Goal: Transaction & Acquisition: Purchase product/service

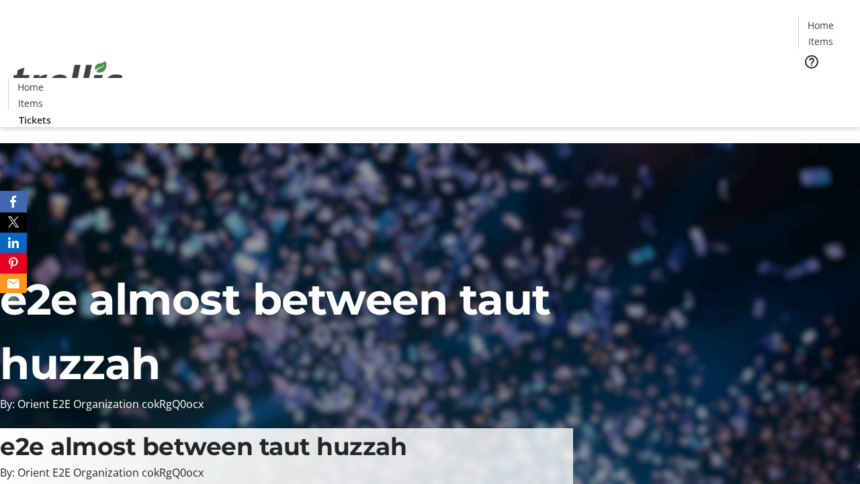
click at [809, 78] on span "Tickets" at bounding box center [825, 85] width 32 height 14
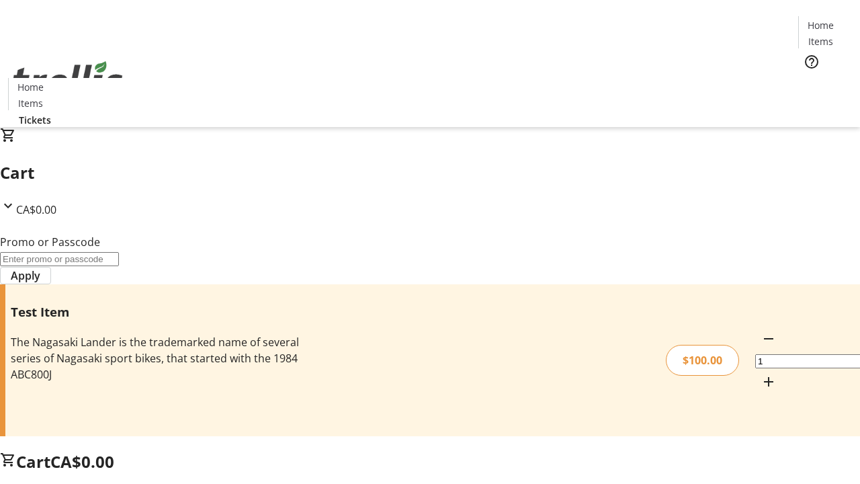
type input "PERCENT"
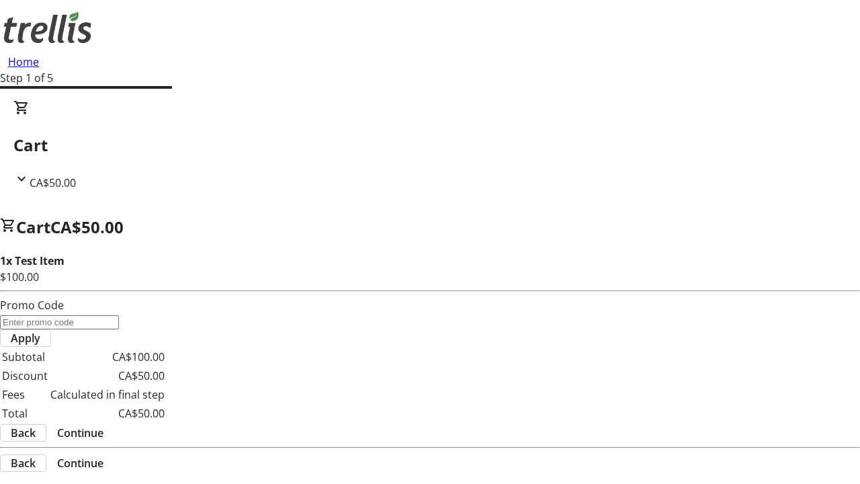
click at [103, 424] on span "Continue" at bounding box center [80, 432] width 46 height 16
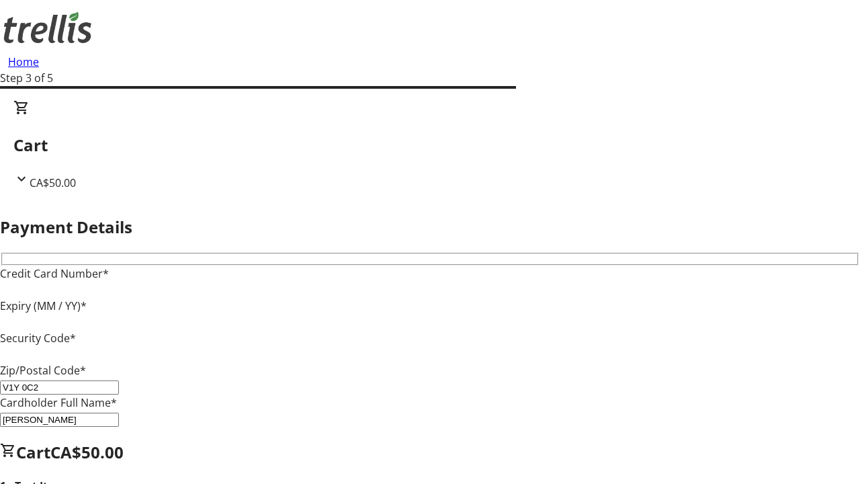
type input "V1Y 0C2"
